Goal: Transaction & Acquisition: Obtain resource

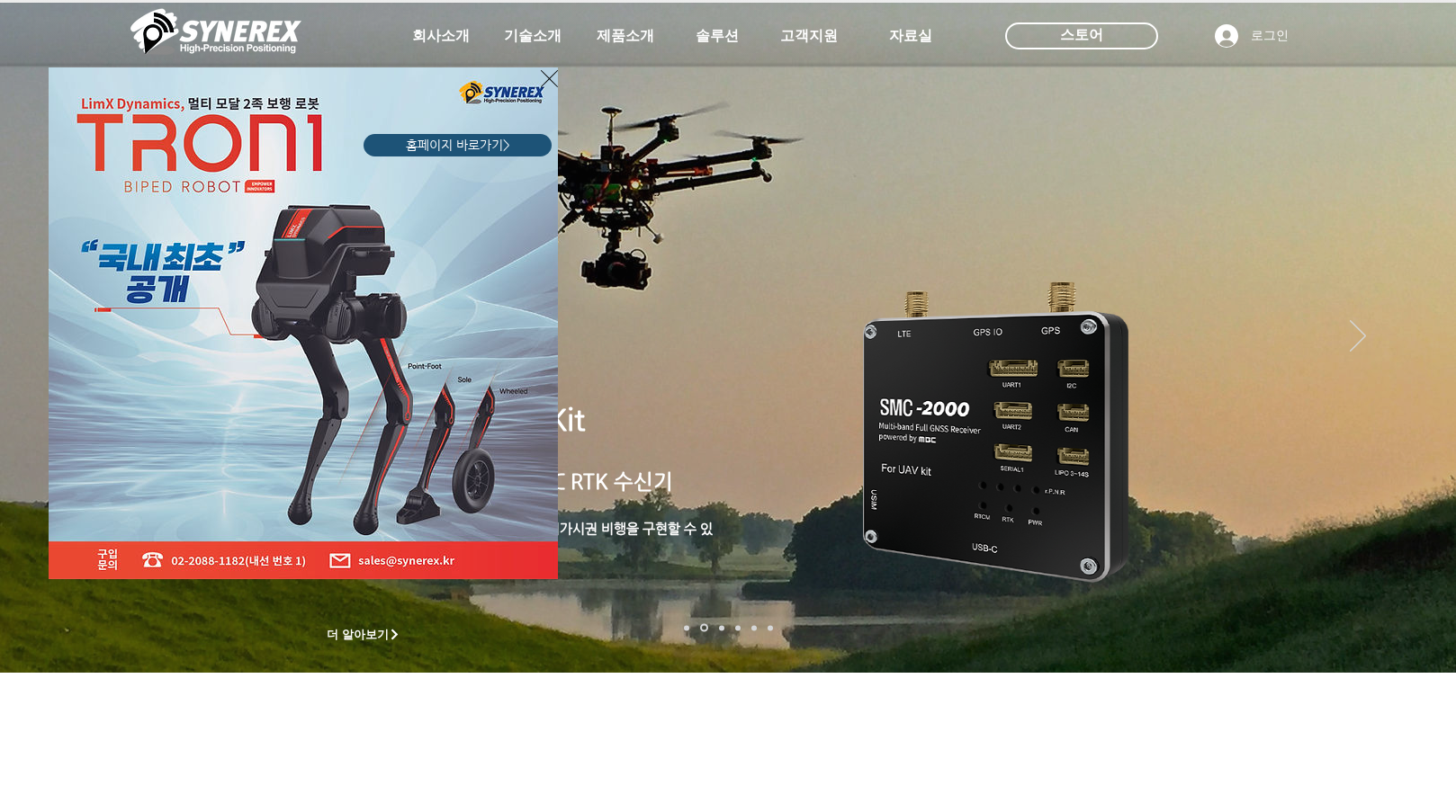
click at [549, 73] on icon "사이트로 돌아가기" at bounding box center [549, 79] width 17 height 23
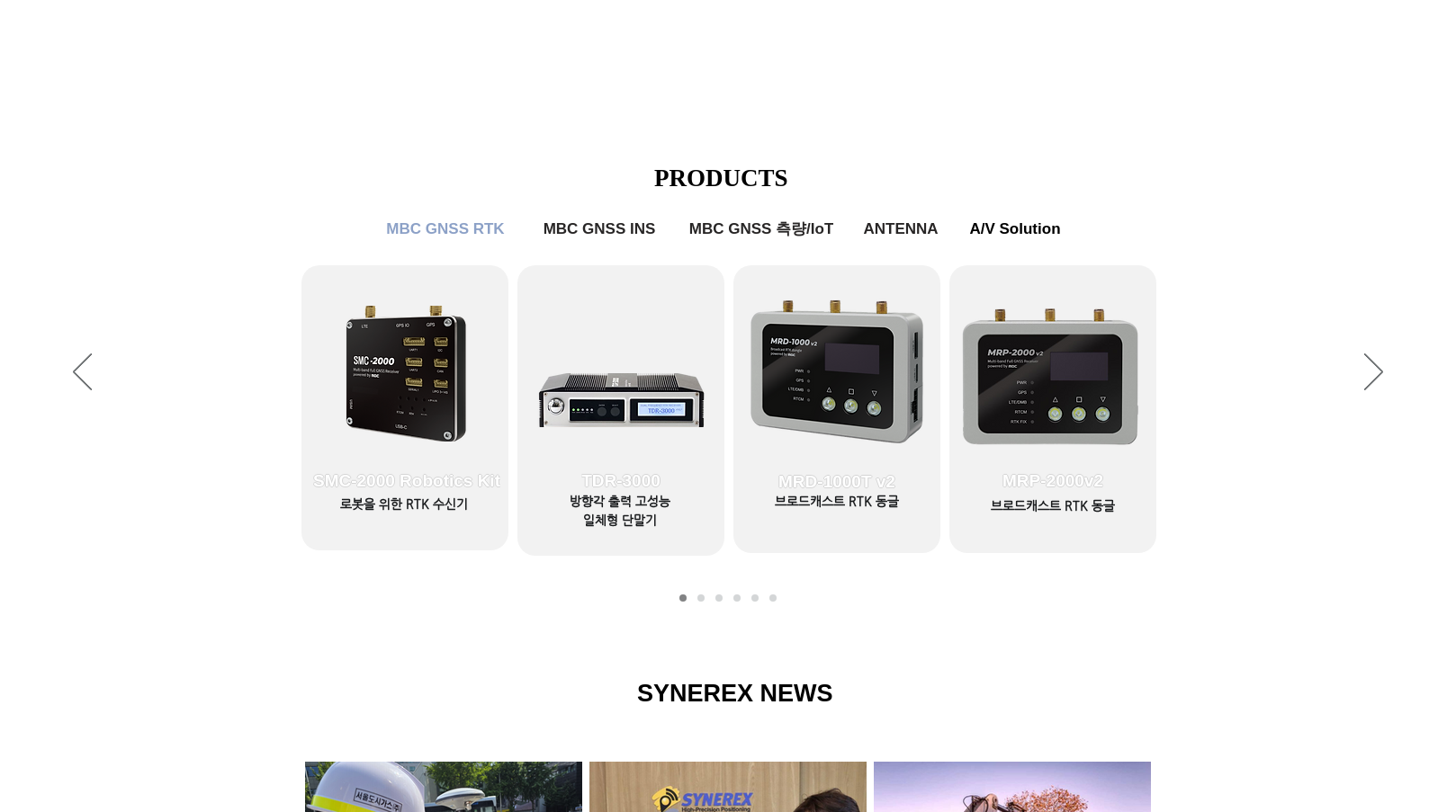
scroll to position [904, 0]
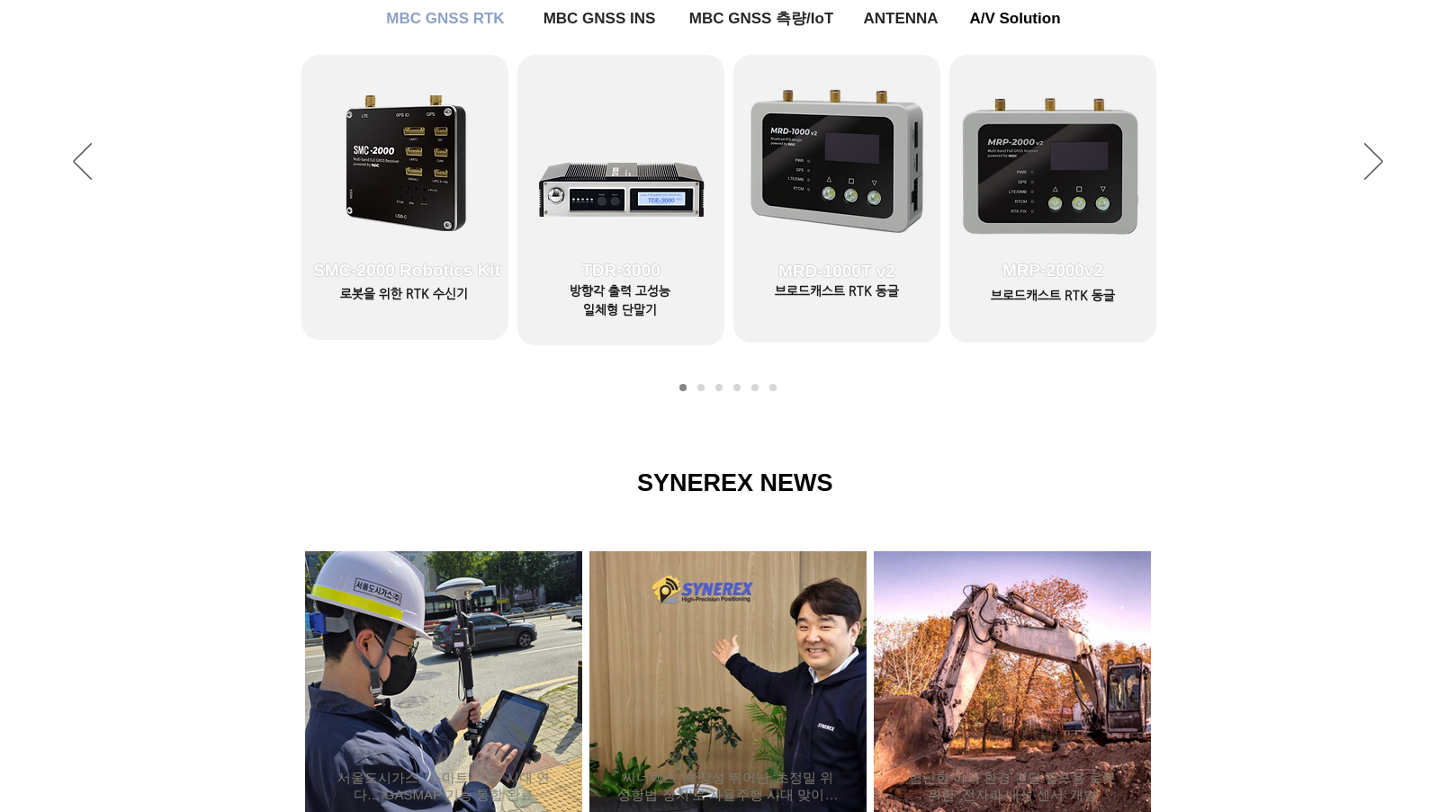
click at [703, 386] on link "MBC GNSS RTK2" at bounding box center [701, 388] width 8 height 8
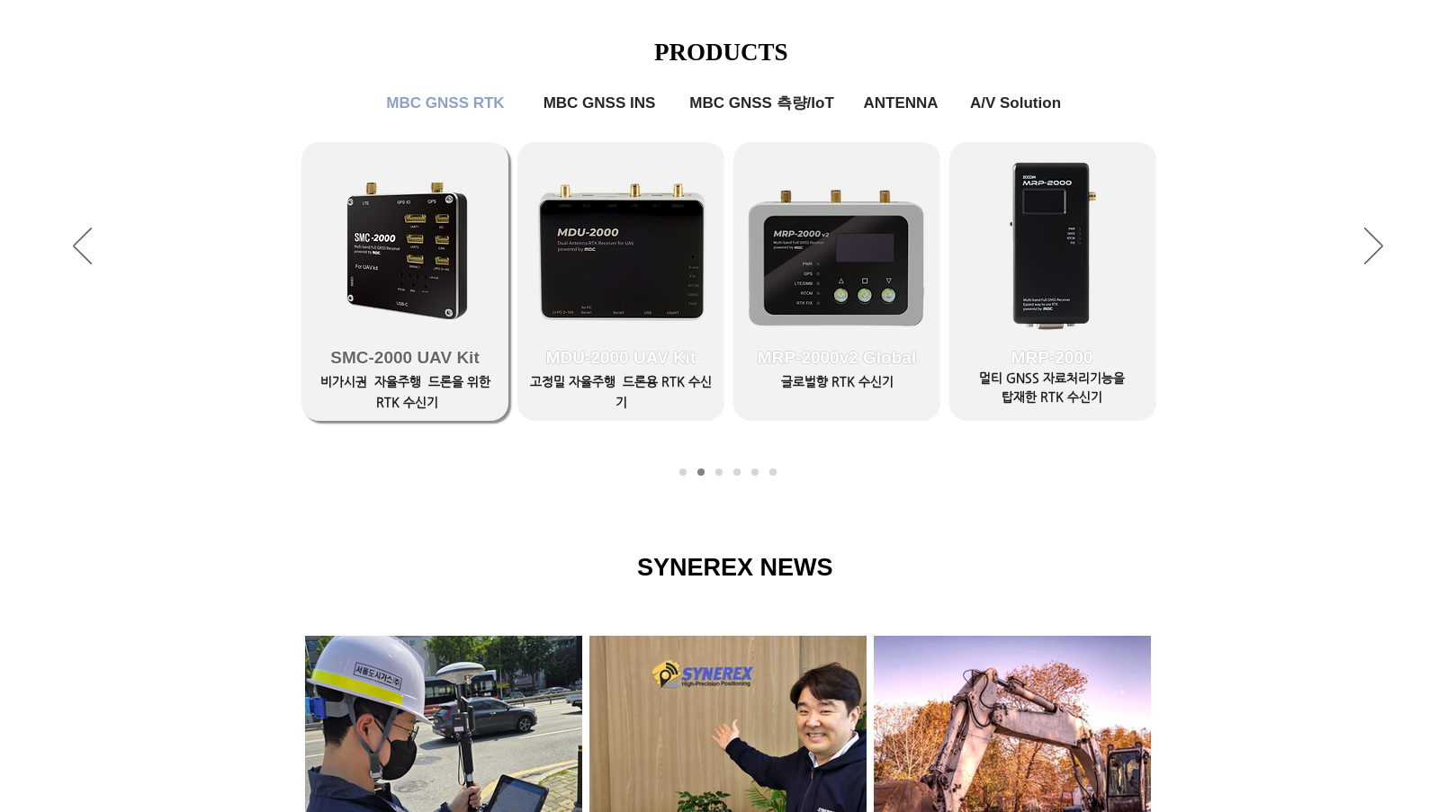
click at [381, 302] on span "SMC-2000 UAV Kit" at bounding box center [404, 357] width 207 height 126
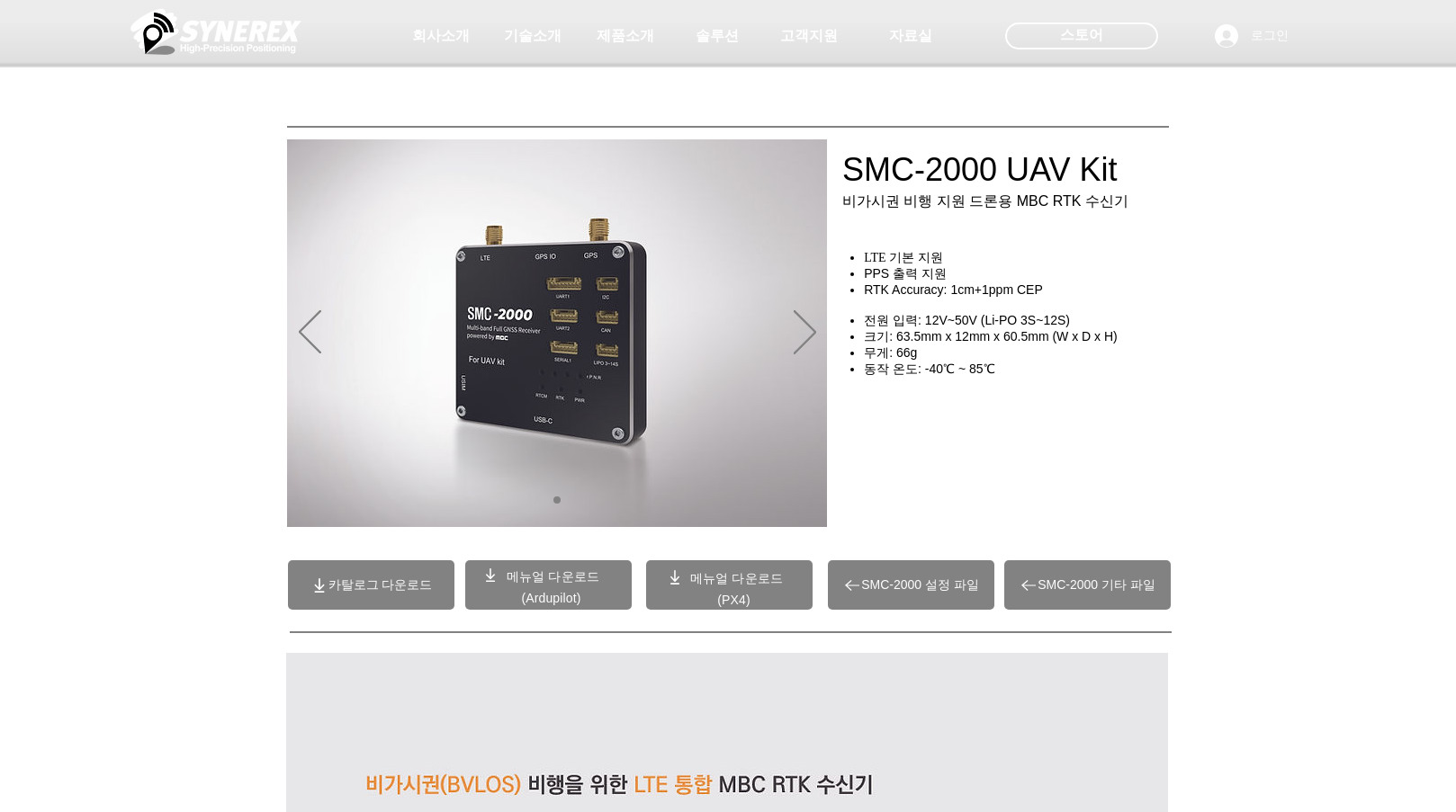
scroll to position [820, 0]
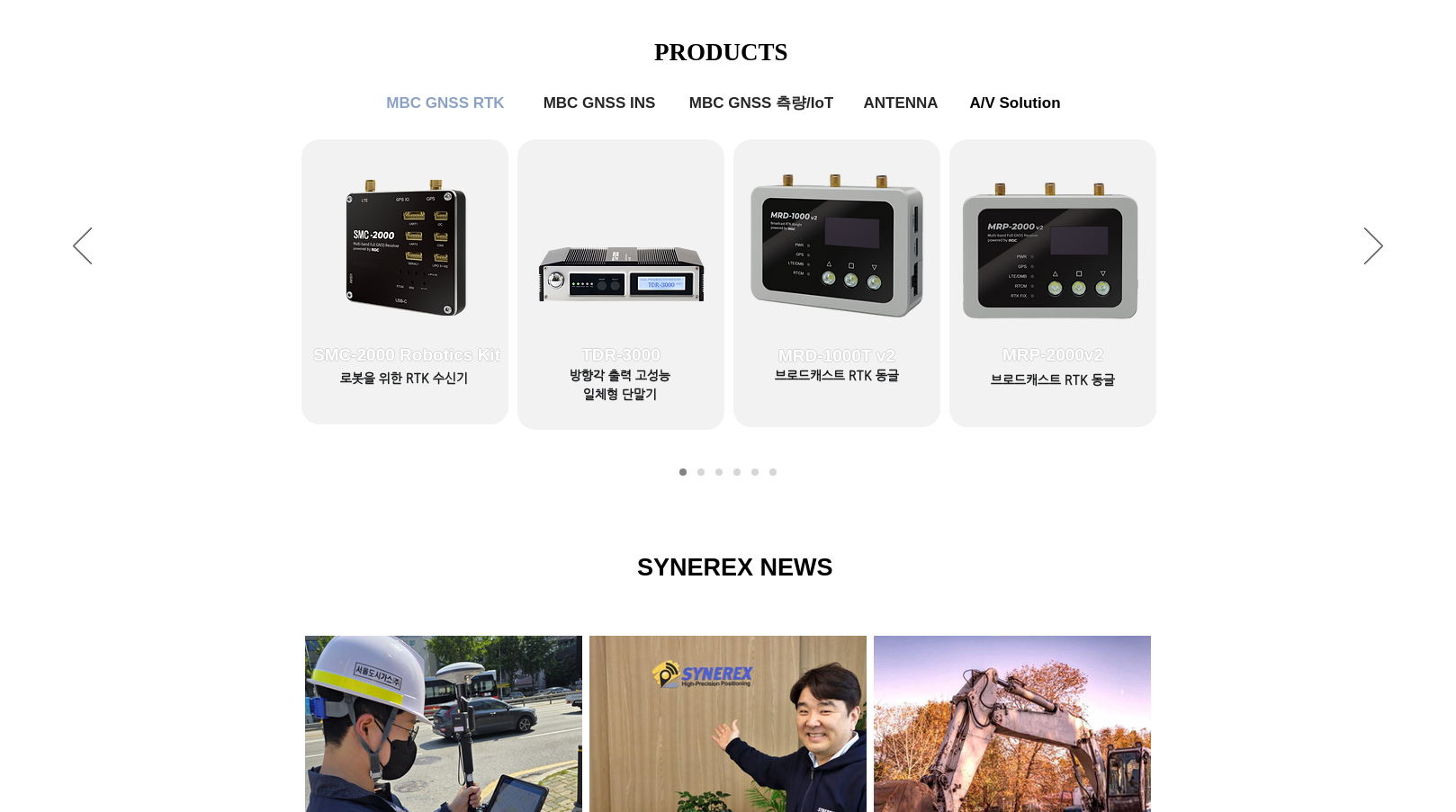
click at [699, 475] on link "MBC GNSS RTK2" at bounding box center [701, 473] width 8 height 8
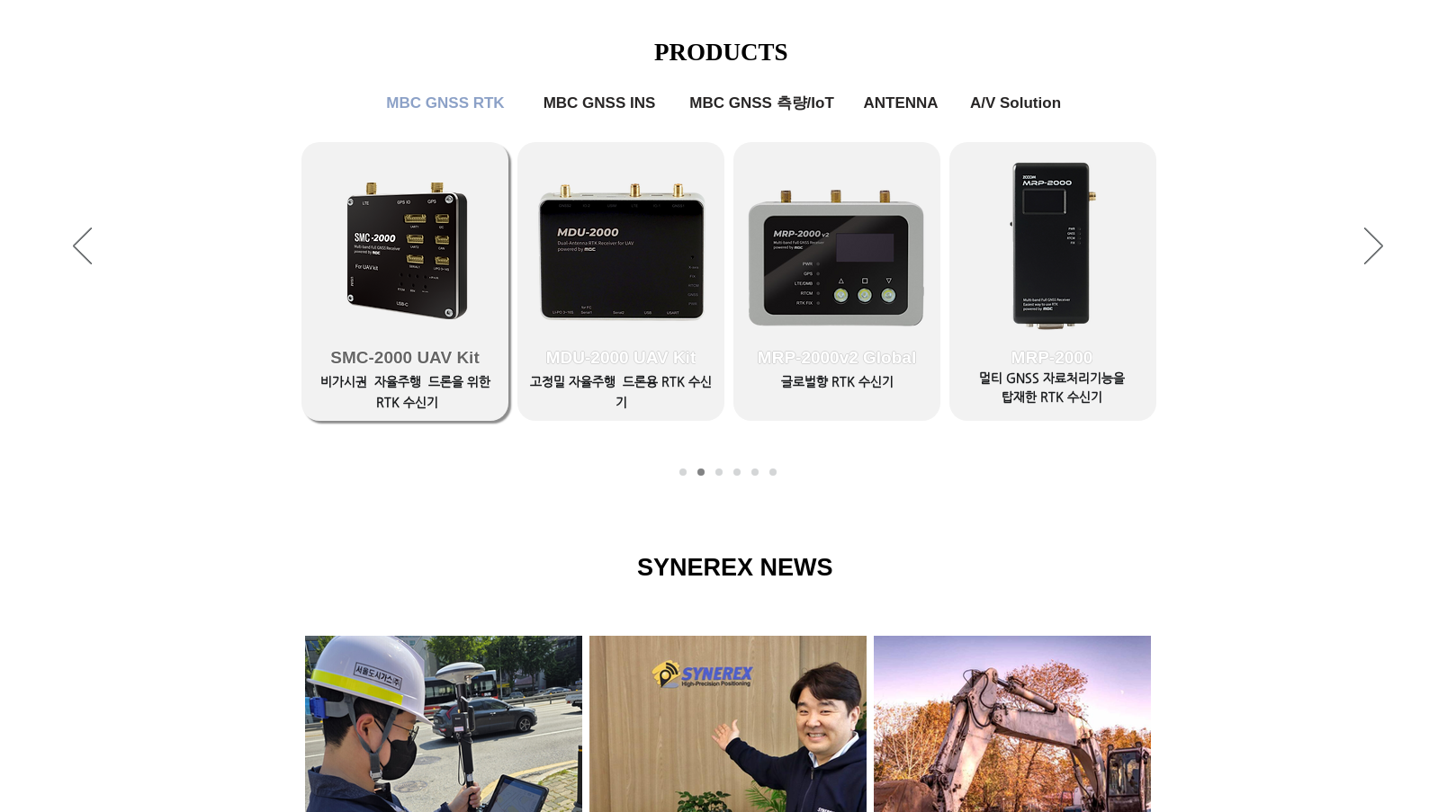
click at [370, 254] on link "SMC-2000 UAV Kit" at bounding box center [404, 281] width 207 height 278
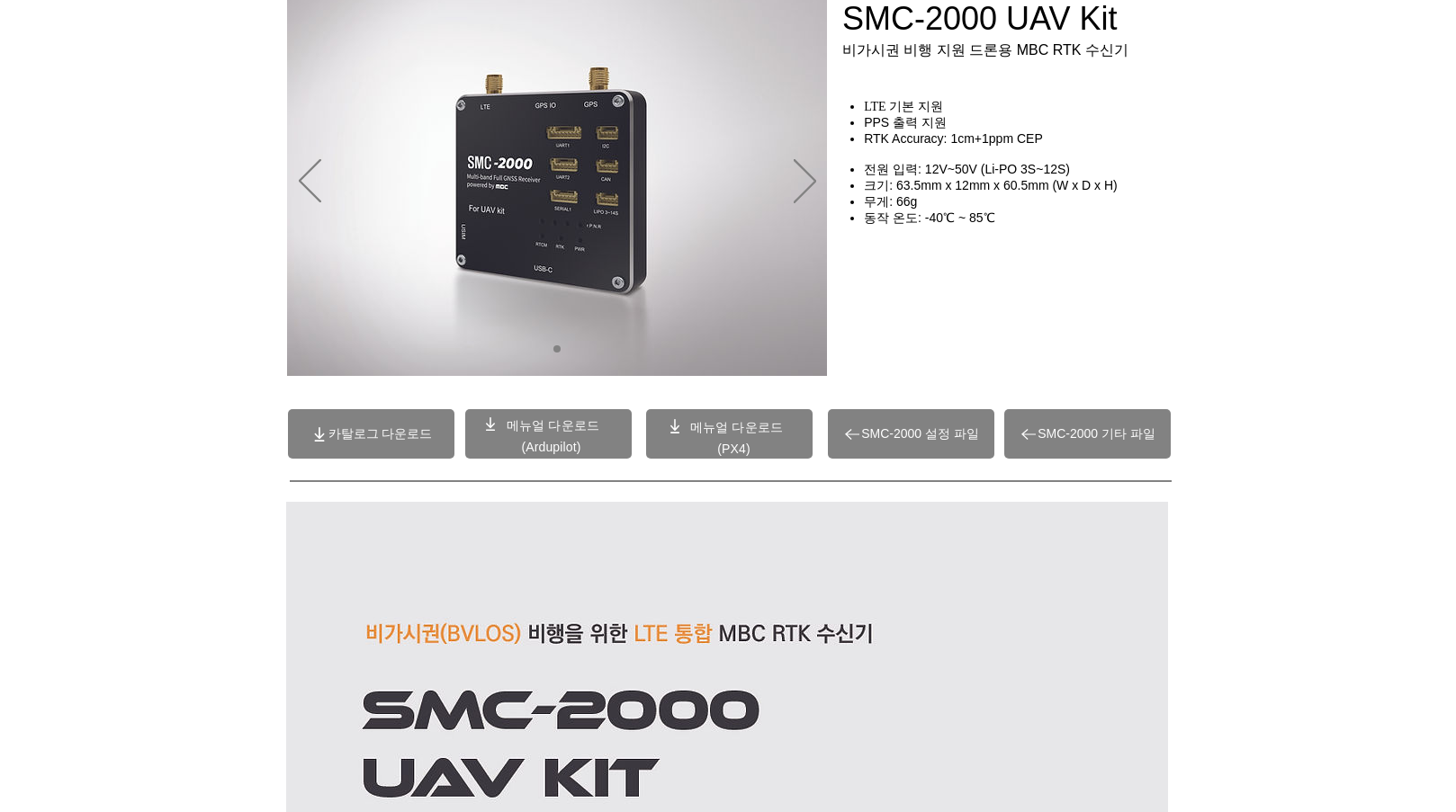
scroll to position [180, 0]
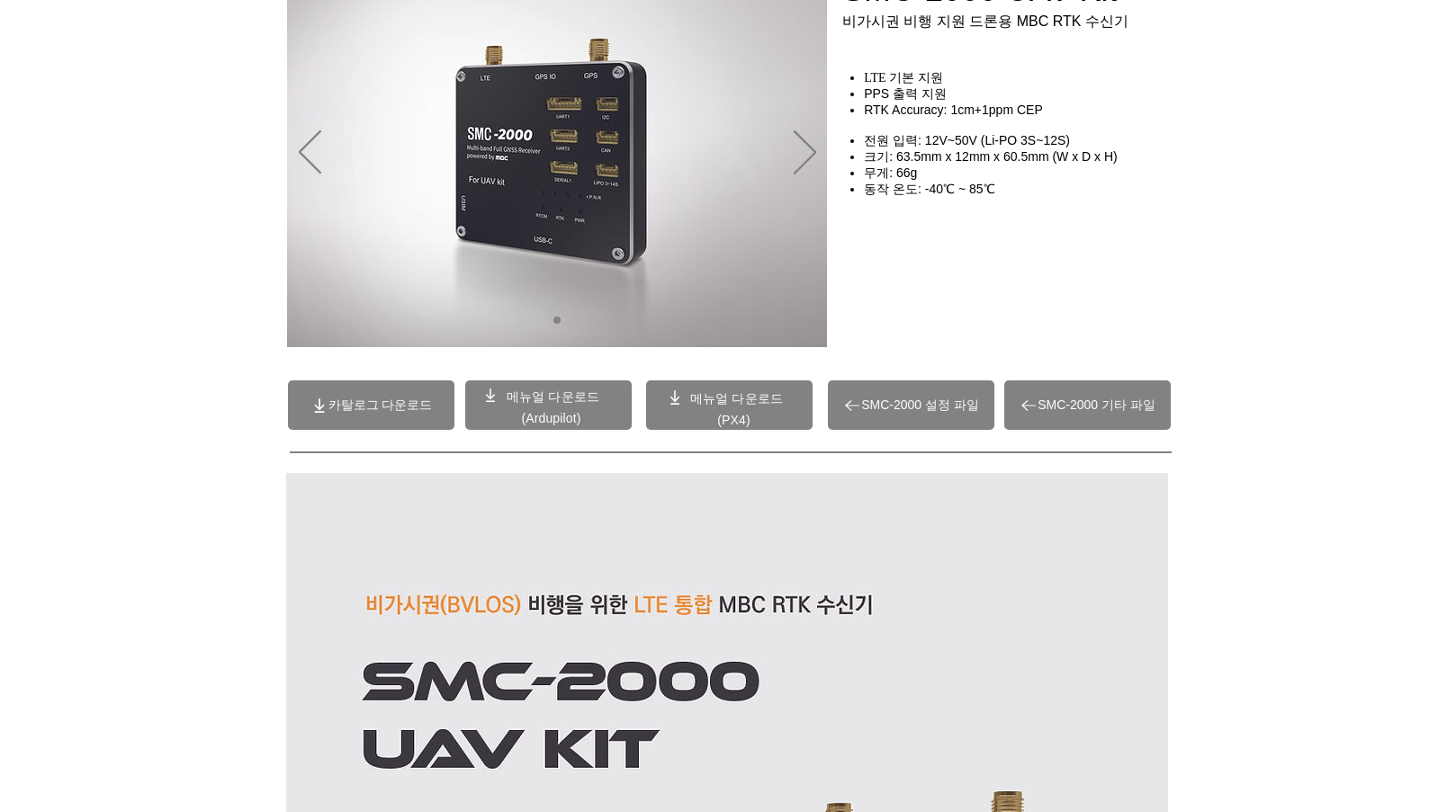
click at [381, 405] on span "카탈로그 다운로드" at bounding box center [379, 405] width 104 height 16
